Goal: Task Accomplishment & Management: Use online tool/utility

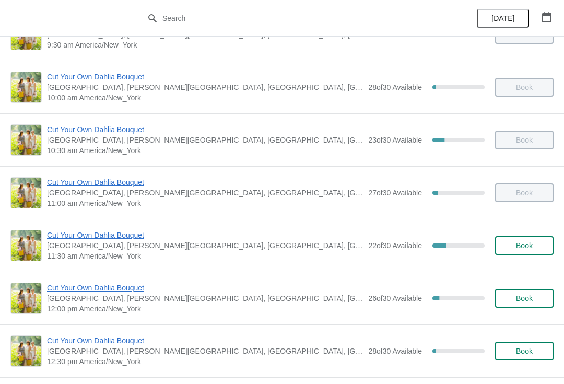
scroll to position [140, 0]
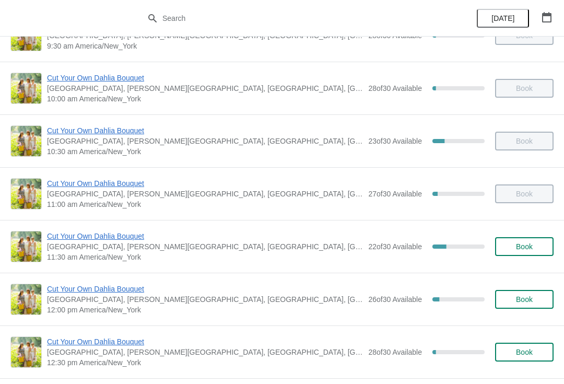
click at [225, 237] on span "Cut Your Own Dahlia Bouquet" at bounding box center [205, 236] width 316 height 10
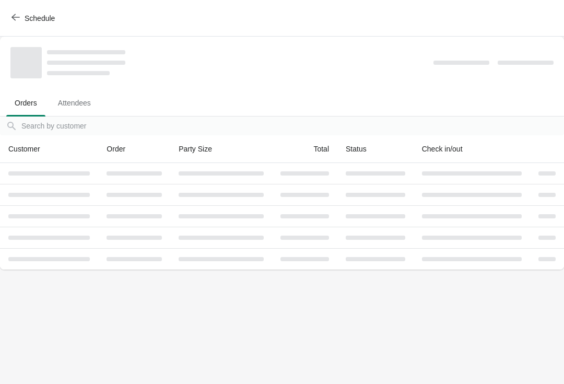
scroll to position [0, 0]
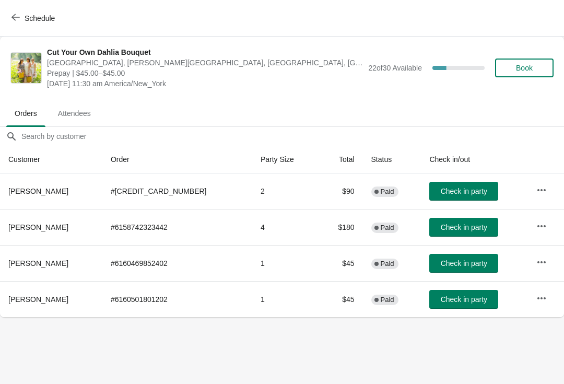
click at [451, 226] on span "Check in party" at bounding box center [464, 227] width 46 height 8
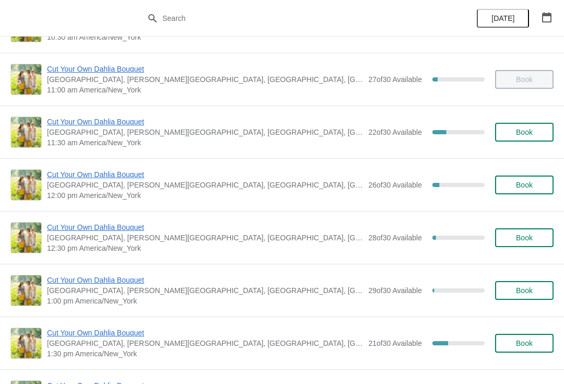
scroll to position [255, 0]
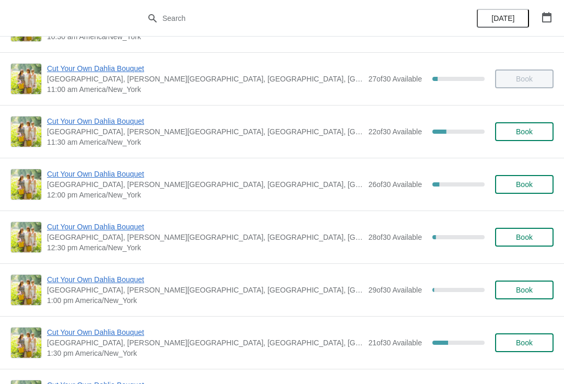
click at [76, 132] on span "[GEOGRAPHIC_DATA], [PERSON_NAME][GEOGRAPHIC_DATA], [GEOGRAPHIC_DATA], [GEOGRAPH…" at bounding box center [205, 131] width 316 height 10
click at [69, 116] on span "Cut Your Own Dahlia Bouquet" at bounding box center [205, 121] width 316 height 10
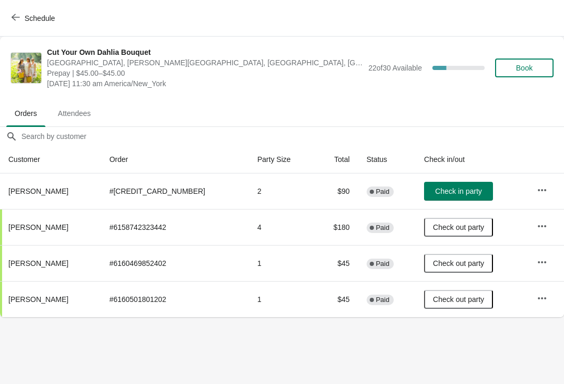
click at [440, 190] on span "Check in party" at bounding box center [458, 191] width 46 height 8
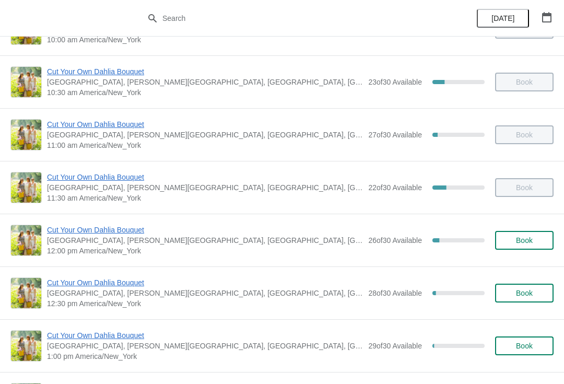
scroll to position [198, 0]
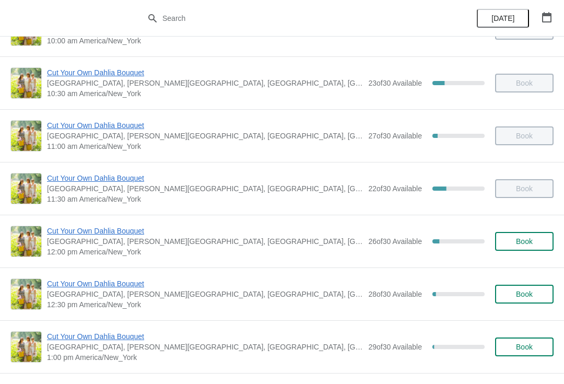
click at [83, 231] on span "Cut Your Own Dahlia Bouquet" at bounding box center [205, 231] width 316 height 10
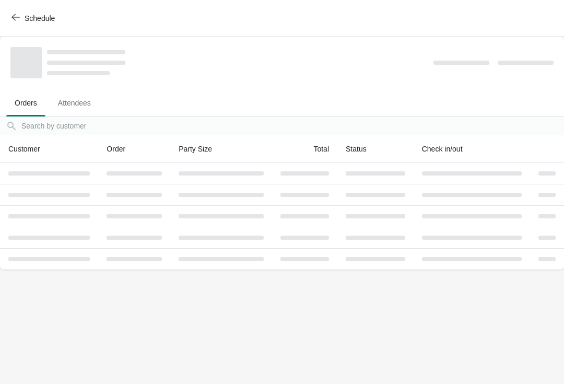
scroll to position [0, 0]
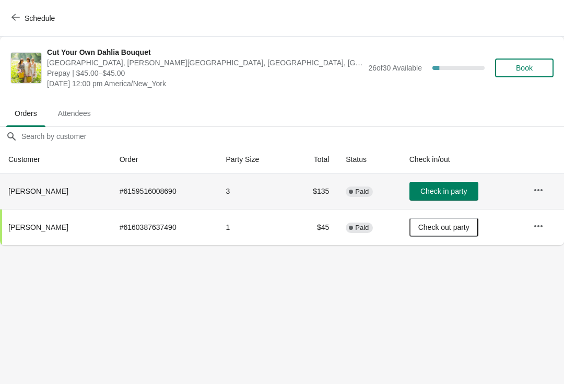
click at [446, 177] on td "Check in party" at bounding box center [463, 191] width 124 height 36
click at [440, 191] on span "Check in party" at bounding box center [443, 191] width 46 height 8
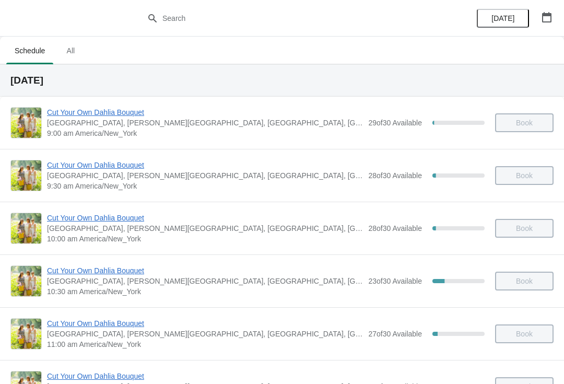
click at [25, 49] on span "Schedule" at bounding box center [29, 50] width 47 height 19
click at [77, 51] on span "All" at bounding box center [70, 50] width 26 height 19
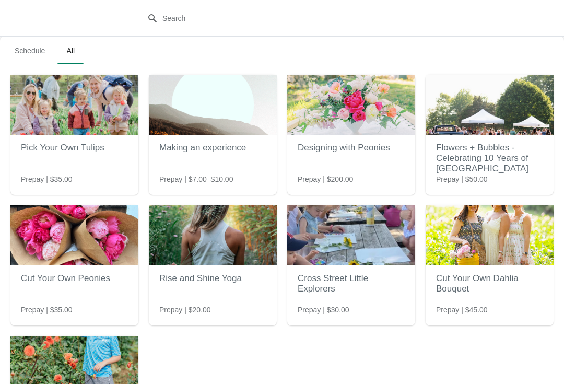
click at [32, 51] on span "Schedule" at bounding box center [29, 50] width 47 height 19
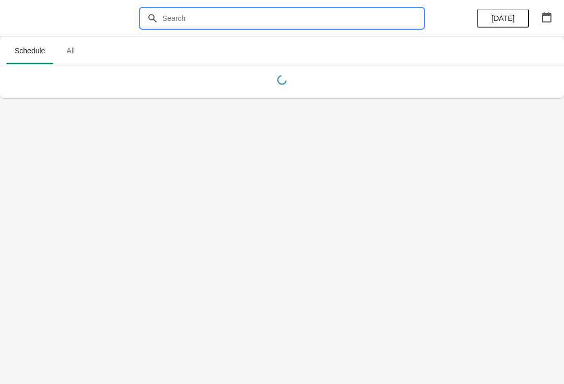
click at [203, 17] on input "text" at bounding box center [292, 18] width 261 height 19
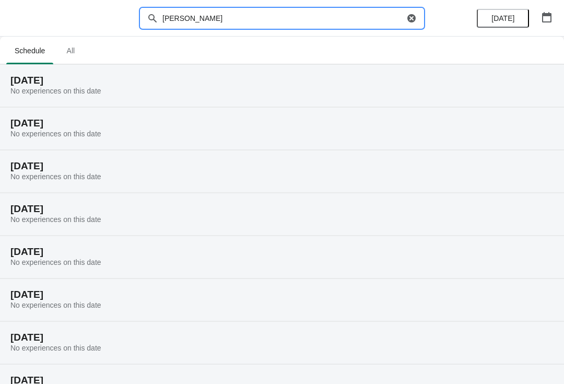
type input "Rebelo"
click at [76, 50] on span "All" at bounding box center [70, 50] width 26 height 19
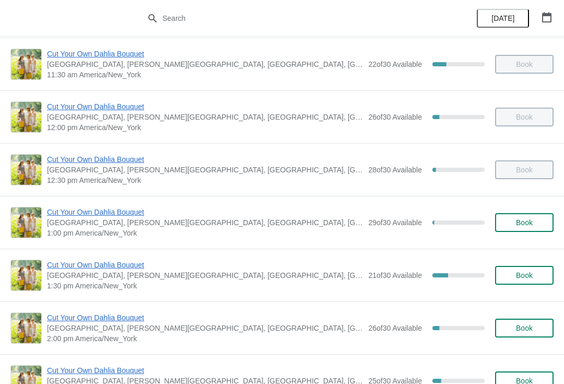
scroll to position [341, 0]
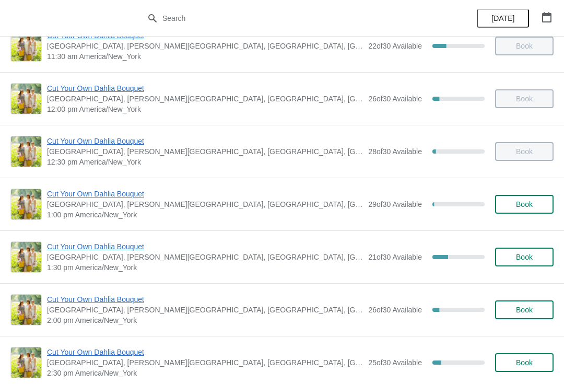
click at [196, 251] on span "Cut Your Own Dahlia Bouquet" at bounding box center [205, 246] width 316 height 10
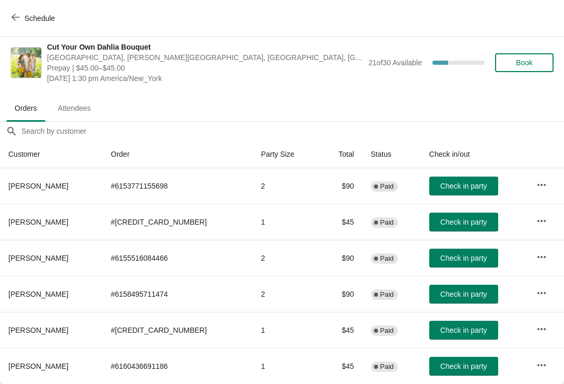
scroll to position [5, 0]
click at [449, 326] on span "Check in party" at bounding box center [463, 330] width 46 height 8
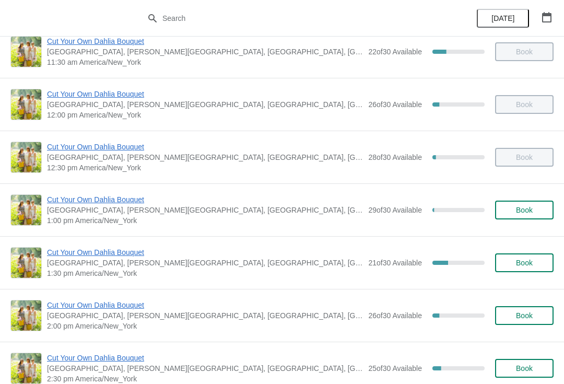
scroll to position [334, 0]
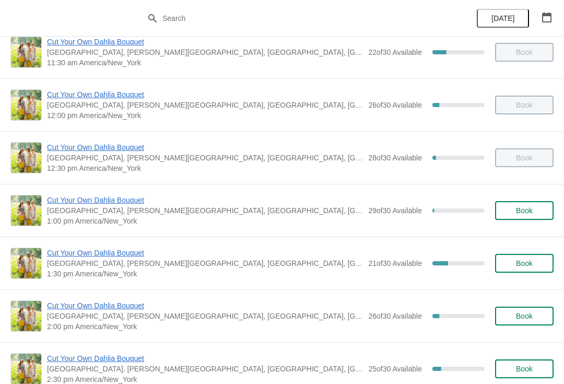
click at [211, 253] on span "Cut Your Own Dahlia Bouquet" at bounding box center [205, 253] width 316 height 10
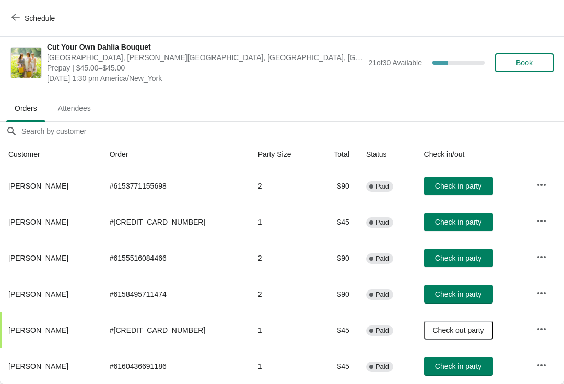
scroll to position [5, 0]
click at [450, 255] on span "Check in party" at bounding box center [458, 258] width 46 height 8
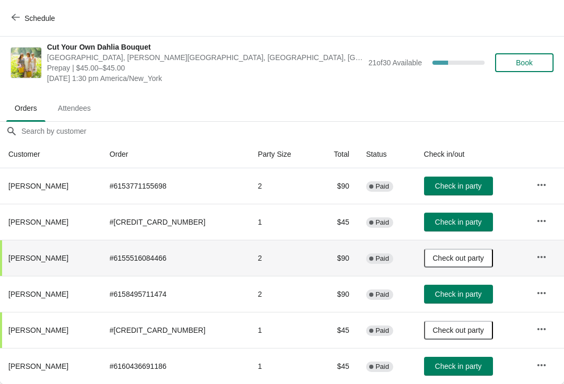
click at [445, 215] on button "Check in party" at bounding box center [458, 222] width 69 height 19
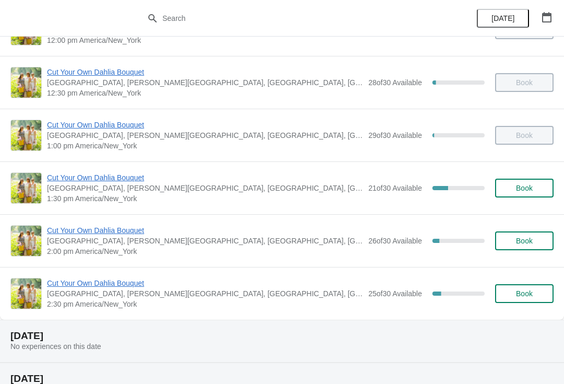
scroll to position [417, 0]
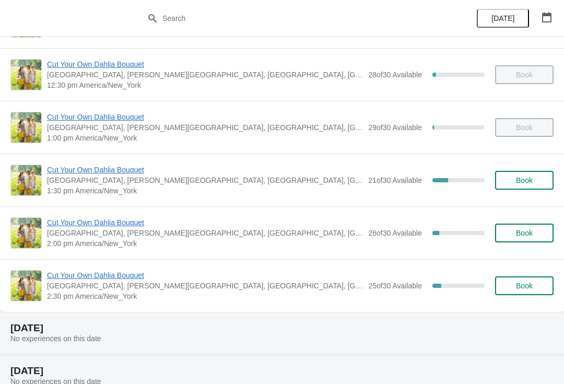
click at [373, 183] on span "21 of 30 Available" at bounding box center [395, 180] width 54 height 8
click at [112, 173] on span "Cut Your Own Dahlia Bouquet" at bounding box center [205, 170] width 316 height 10
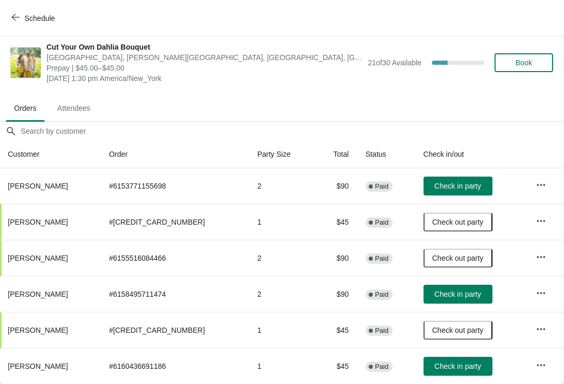
scroll to position [5, 1]
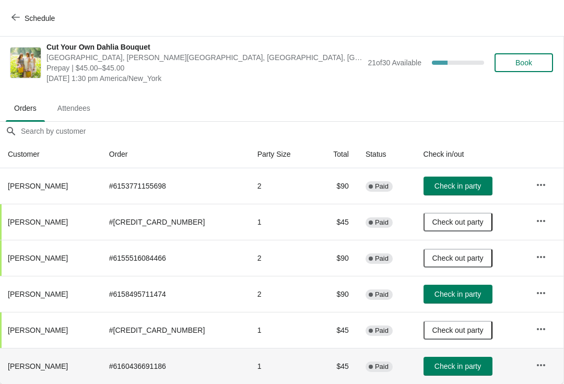
click at [43, 376] on th "[PERSON_NAME]" at bounding box center [49, 366] width 101 height 36
click at [441, 362] on span "Check in party" at bounding box center [458, 366] width 46 height 8
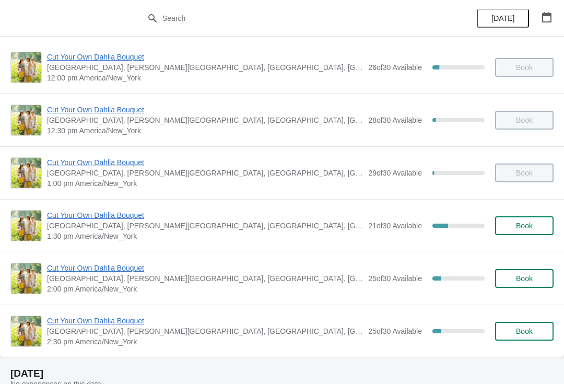
scroll to position [377, 0]
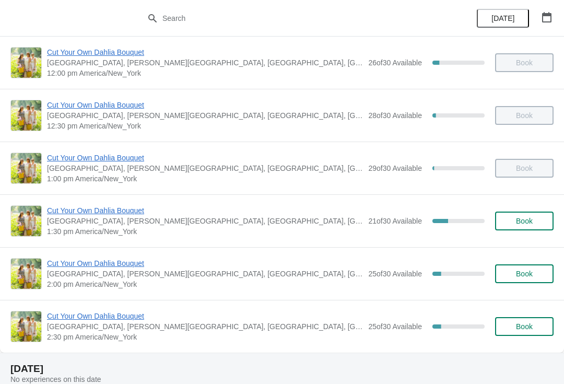
click at [122, 263] on span "Cut Your Own Dahlia Bouquet" at bounding box center [205, 263] width 316 height 10
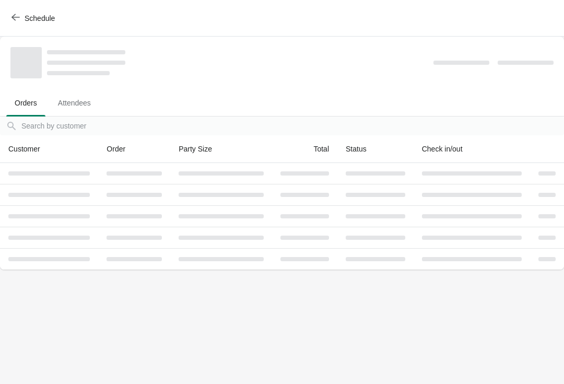
scroll to position [0, 0]
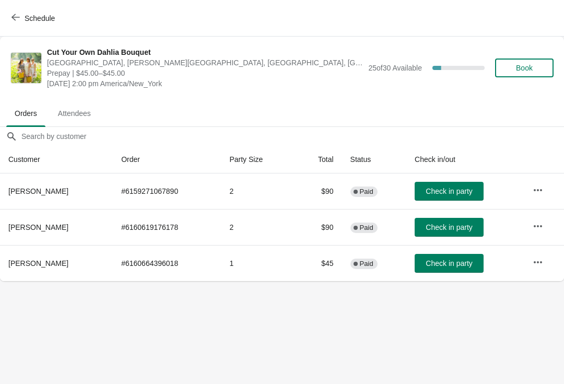
click at [453, 261] on span "Check in party" at bounding box center [449, 263] width 46 height 8
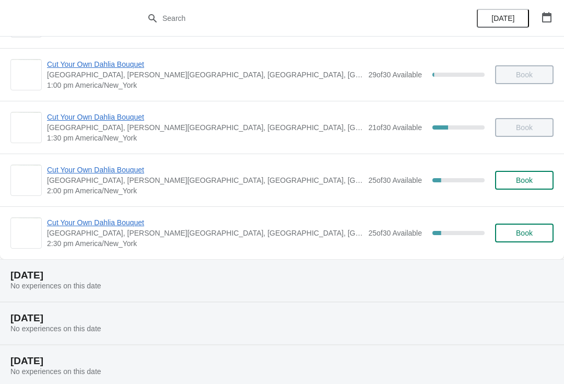
scroll to position [471, 0]
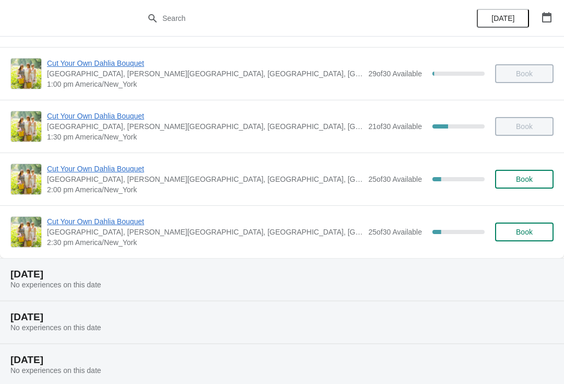
click at [142, 165] on span "Cut Your Own Dahlia Bouquet" at bounding box center [205, 168] width 316 height 10
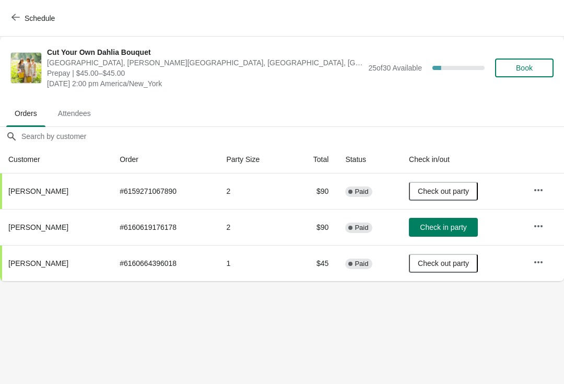
click at [451, 220] on button "Check in party" at bounding box center [443, 227] width 69 height 19
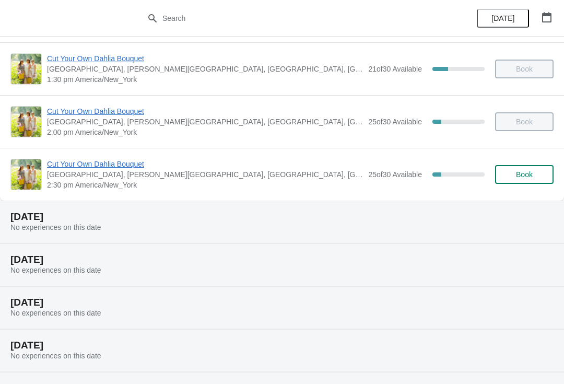
scroll to position [511, 0]
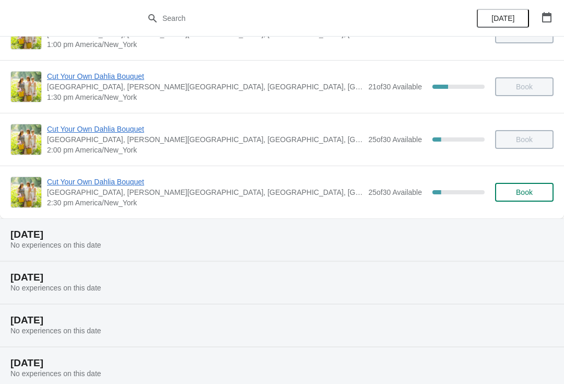
click at [62, 185] on span "Cut Your Own Dahlia Bouquet" at bounding box center [205, 182] width 316 height 10
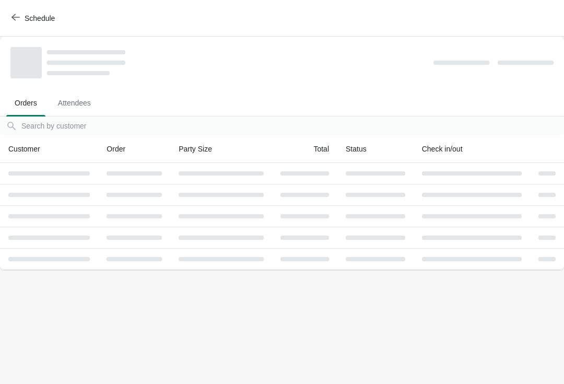
scroll to position [0, 0]
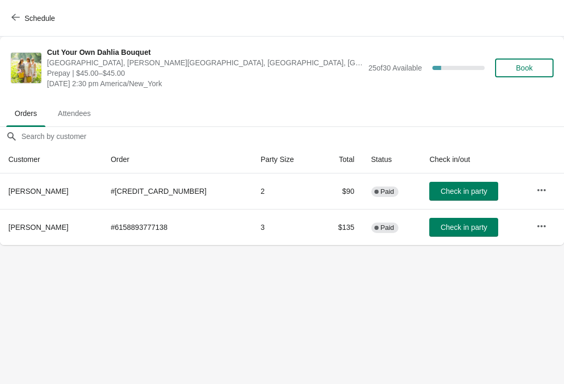
click at [441, 230] on span "Check in party" at bounding box center [464, 227] width 46 height 8
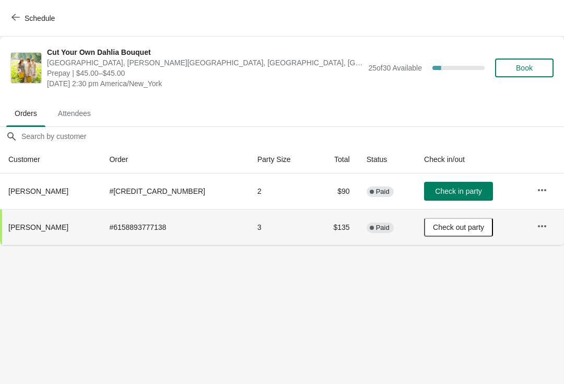
click at [442, 191] on span "Check in party" at bounding box center [458, 191] width 46 height 8
